Goal: Information Seeking & Learning: Learn about a topic

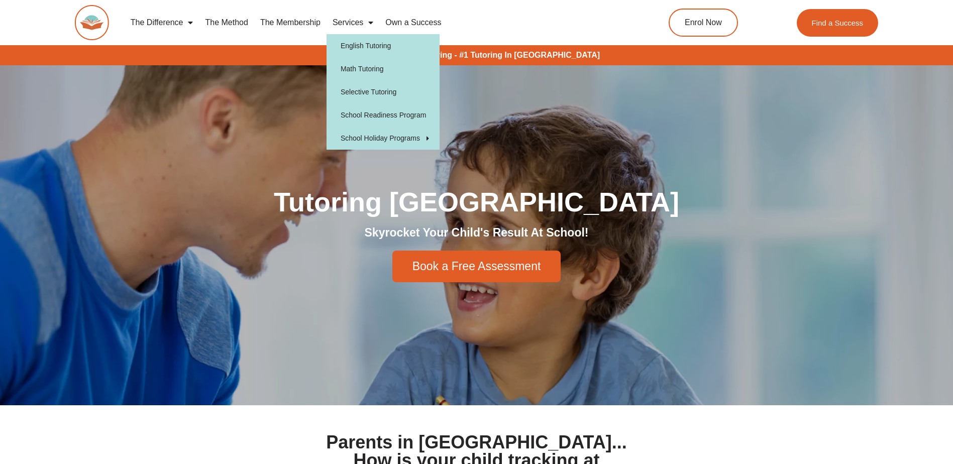
click at [351, 25] on link "Services" at bounding box center [353, 22] width 53 height 23
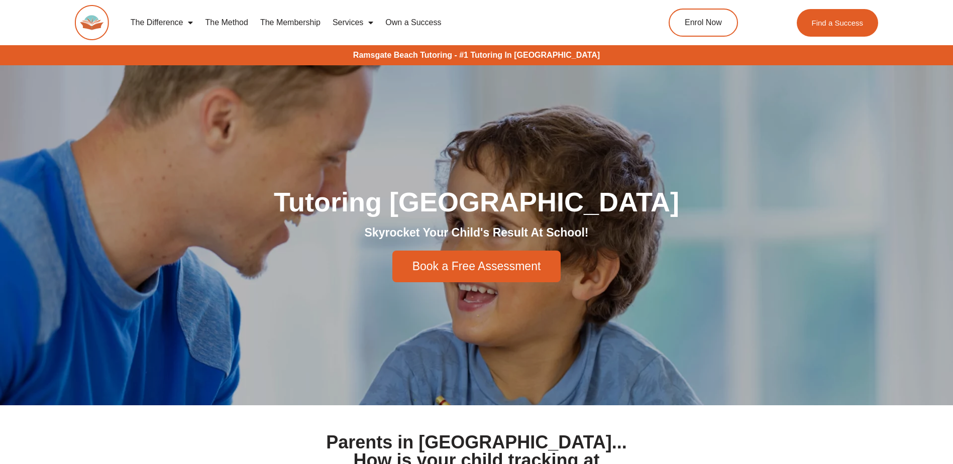
click at [351, 25] on link "Services" at bounding box center [353, 22] width 53 height 23
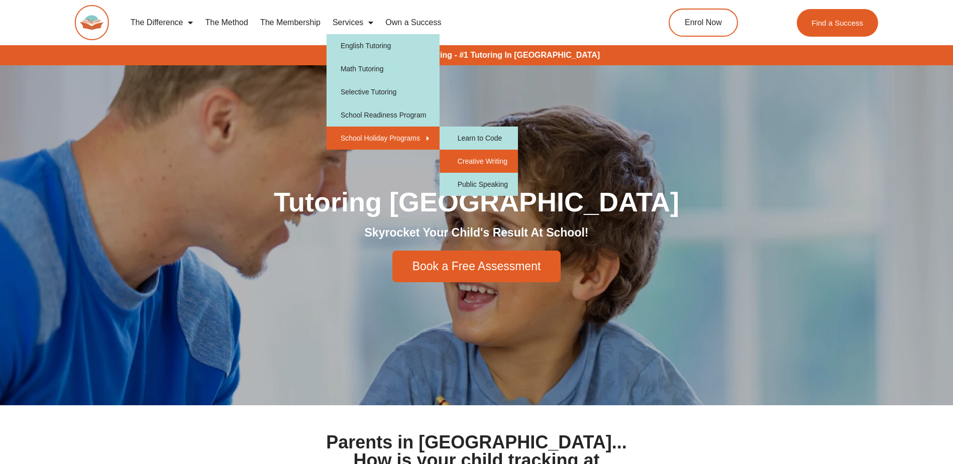
click at [503, 163] on link "Creative Writing" at bounding box center [479, 161] width 78 height 23
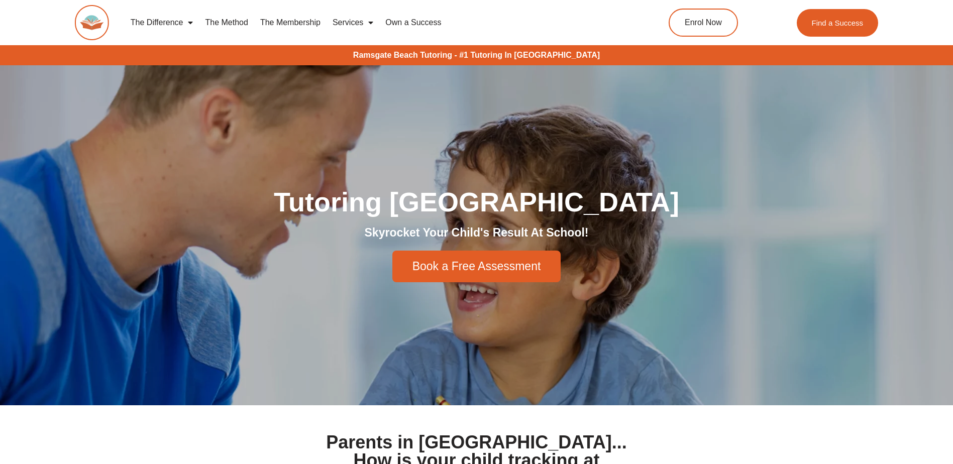
click at [219, 20] on link "The Method" at bounding box center [226, 22] width 55 height 23
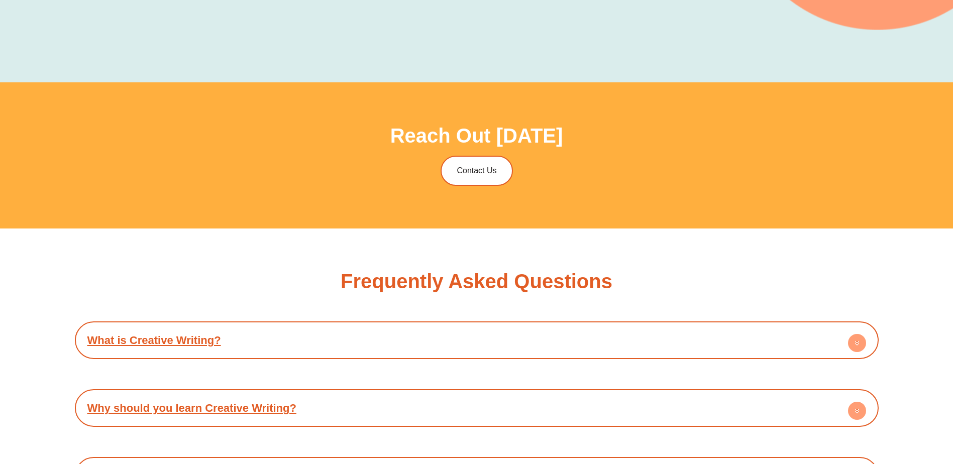
scroll to position [2161, 0]
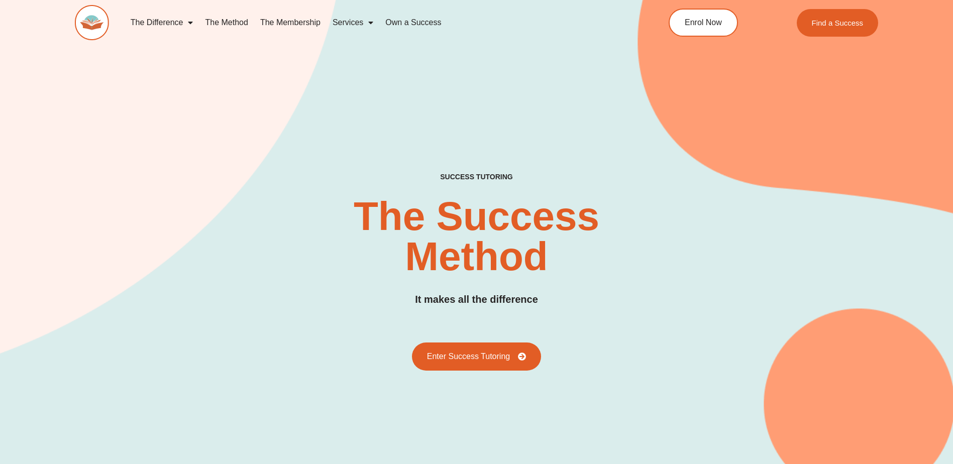
click at [358, 21] on link "Services" at bounding box center [353, 22] width 53 height 23
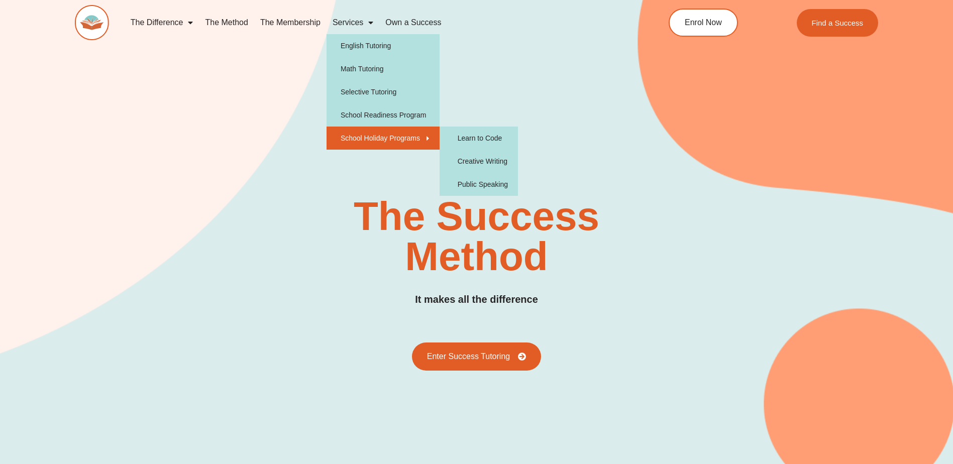
click at [372, 140] on link "School Holiday Programs" at bounding box center [383, 138] width 113 height 23
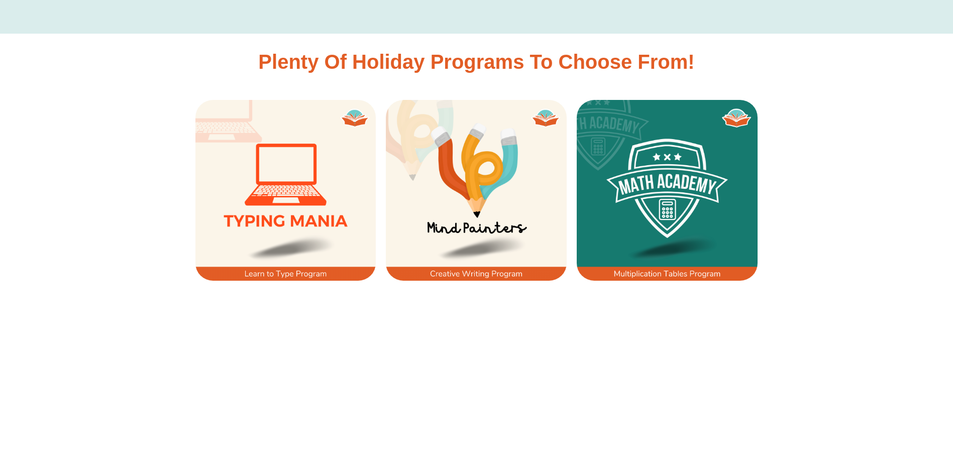
scroll to position [754, 0]
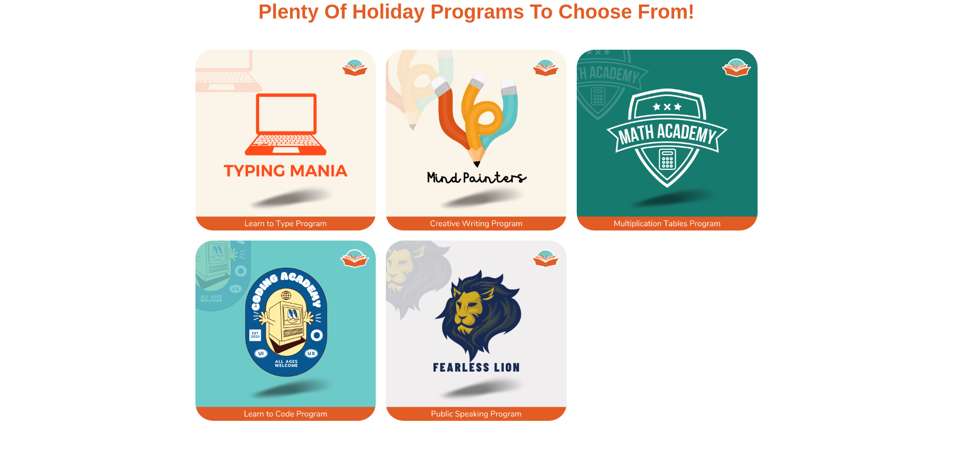
click at [498, 396] on img at bounding box center [476, 331] width 181 height 181
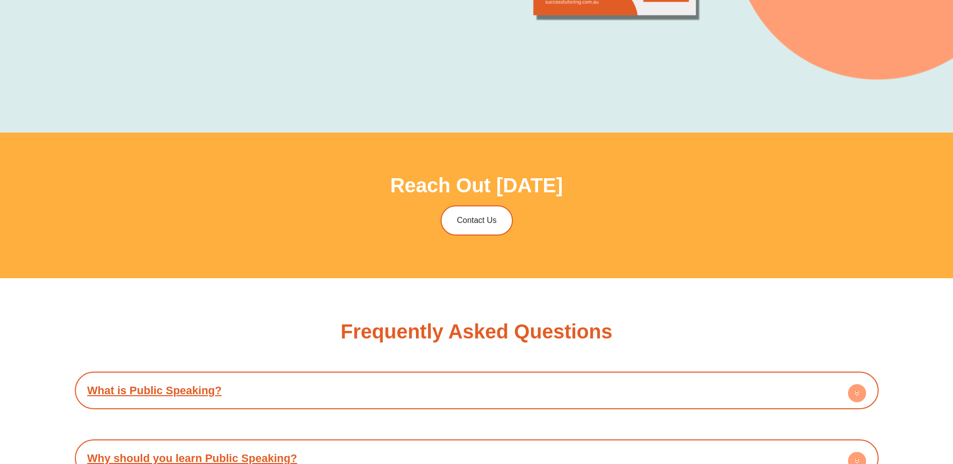
scroll to position [2061, 0]
